Goal: Task Accomplishment & Management: Use online tool/utility

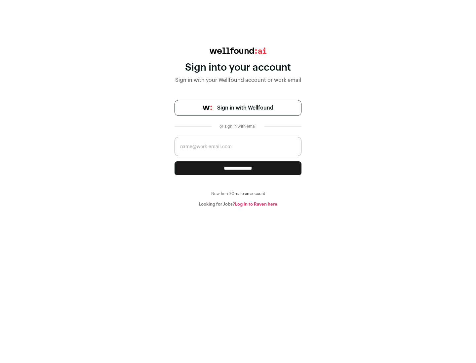
click at [245, 108] on span "Sign in with Wellfound" at bounding box center [245, 108] width 56 height 8
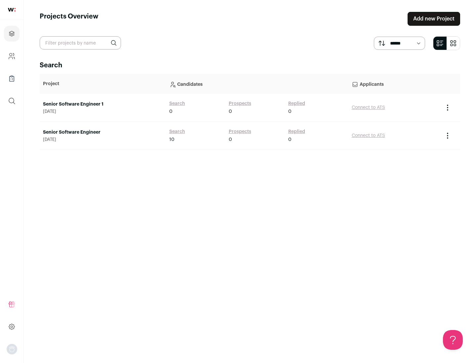
click at [102, 132] on link "Senior Software Engineer" at bounding box center [103, 132] width 120 height 7
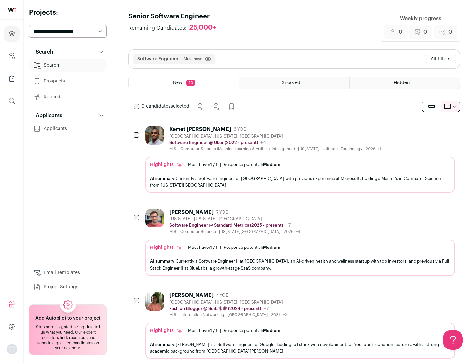
click at [294, 160] on div "Highlights Must have: 1 / 1 How many must haves have been fulfilled? | Response…" at bounding box center [299, 175] width 309 height 36
